Goal: Task Accomplishment & Management: Manage account settings

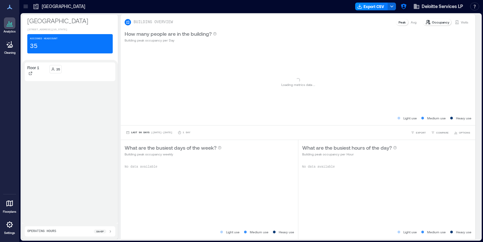
click at [6, 225] on icon at bounding box center [10, 224] width 8 height 8
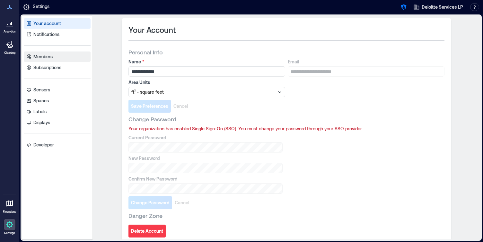
click at [66, 58] on link "Members" at bounding box center [57, 56] width 67 height 10
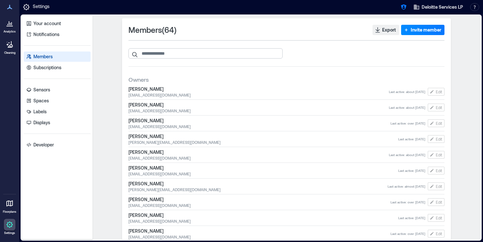
click at [172, 57] on input "search" at bounding box center [205, 53] width 154 height 10
click at [427, 28] on span "Invite member" at bounding box center [426, 30] width 31 height 6
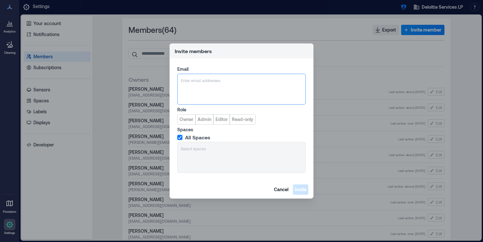
type input "**********"
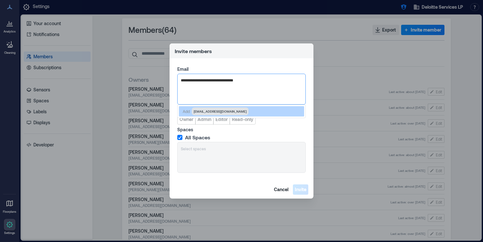
click at [216, 112] on span "[EMAIL_ADDRESS][DOMAIN_NAME]" at bounding box center [220, 111] width 53 height 5
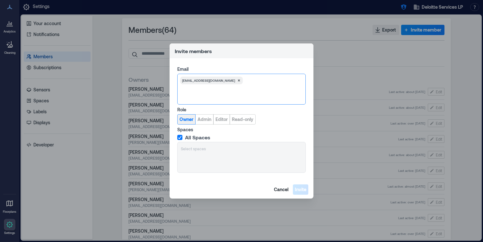
click at [189, 119] on span "Owner" at bounding box center [187, 119] width 14 height 6
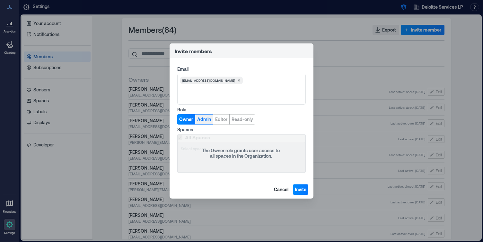
click at [209, 120] on span "Admin" at bounding box center [204, 119] width 14 height 6
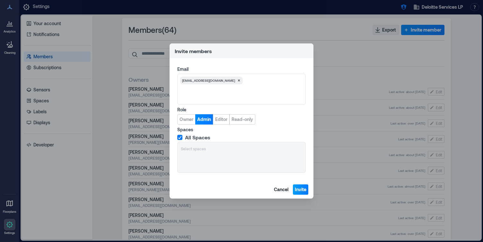
click at [303, 188] on span "Invite" at bounding box center [301, 189] width 12 height 6
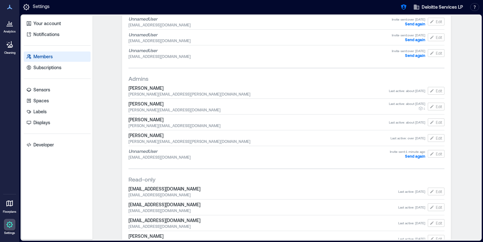
scroll to position [299, 0]
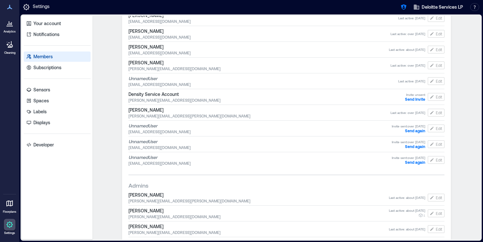
scroll to position [247, 0]
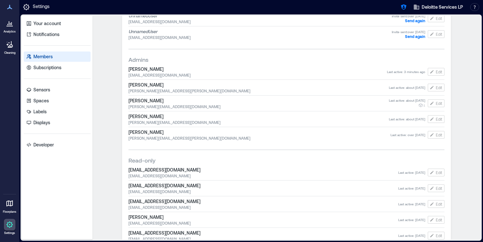
scroll to position [328, 0]
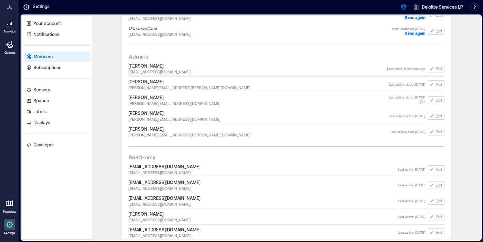
click at [9, 9] on icon at bounding box center [10, 7] width 8 height 8
click at [11, 201] on icon at bounding box center [10, 203] width 8 height 8
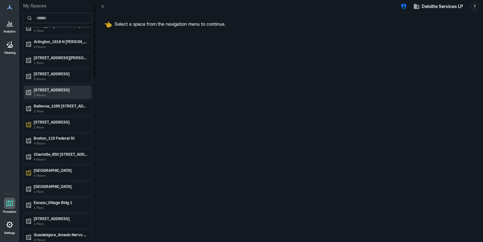
scroll to position [26, 0]
click at [11, 10] on icon at bounding box center [10, 7] width 8 height 8
click at [54, 138] on p "Boston_115 Federal St" at bounding box center [61, 138] width 54 height 5
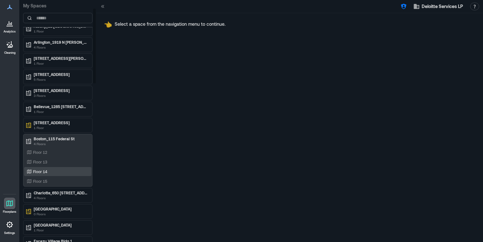
click at [46, 169] on p "Floor 14" at bounding box center [40, 171] width 14 height 5
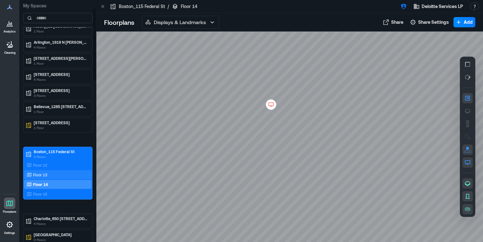
click at [44, 175] on p "Floor 13" at bounding box center [40, 174] width 14 height 5
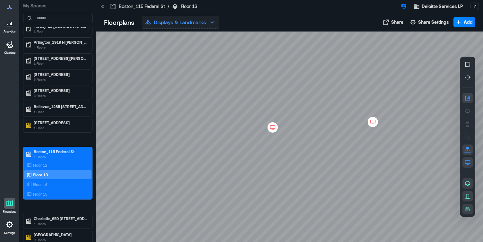
click at [196, 20] on p "Displays & Landmarks" at bounding box center [180, 22] width 52 height 8
click at [9, 28] on div at bounding box center [10, 23] width 12 height 12
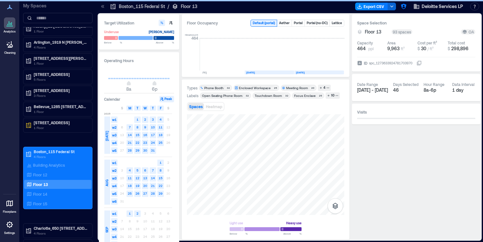
scroll to position [0, 452]
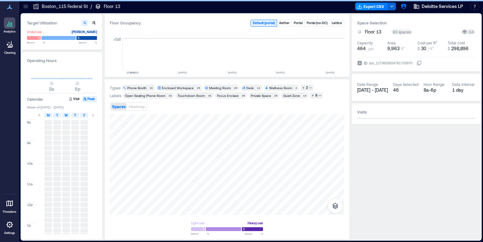
scroll to position [0, 375]
